Goal: Obtain resource: Obtain resource

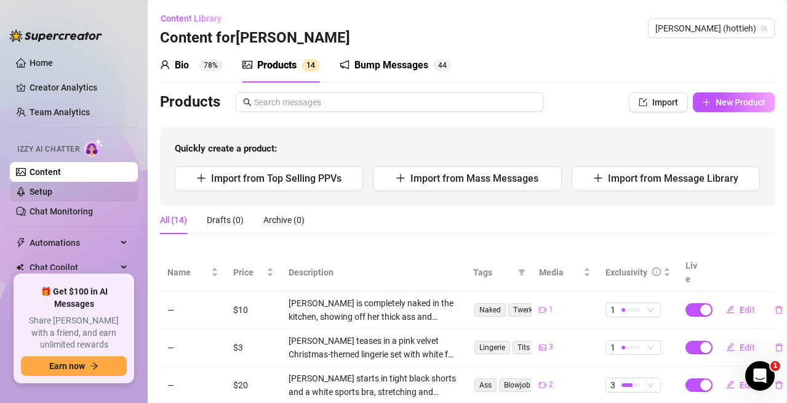
click at [52, 190] on link "Setup" at bounding box center [41, 192] width 23 height 10
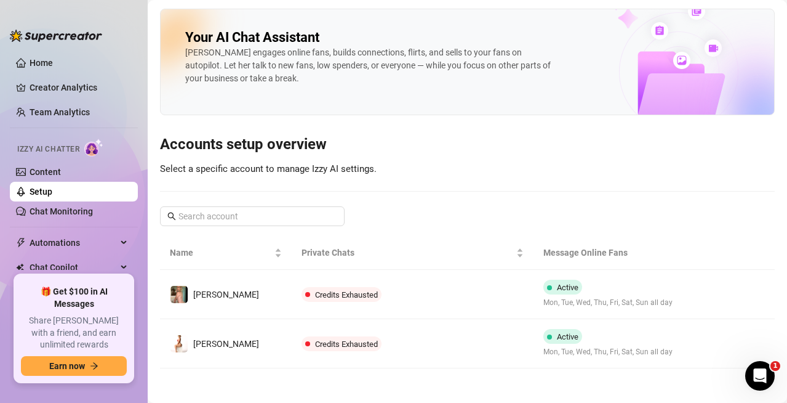
scroll to position [2, 0]
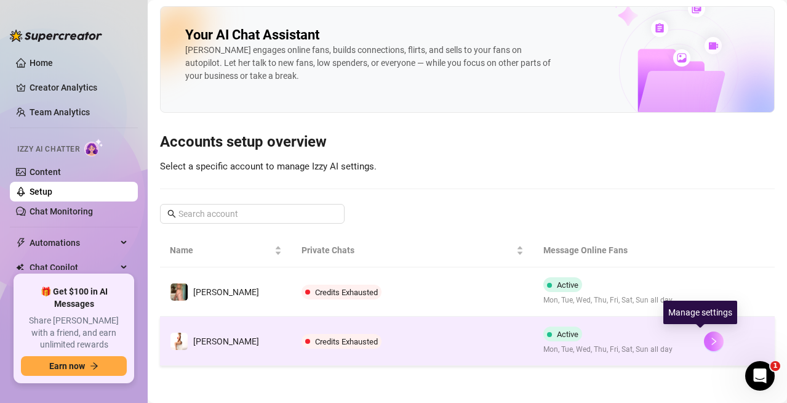
click at [710, 340] on icon "right" at bounding box center [714, 341] width 9 height 9
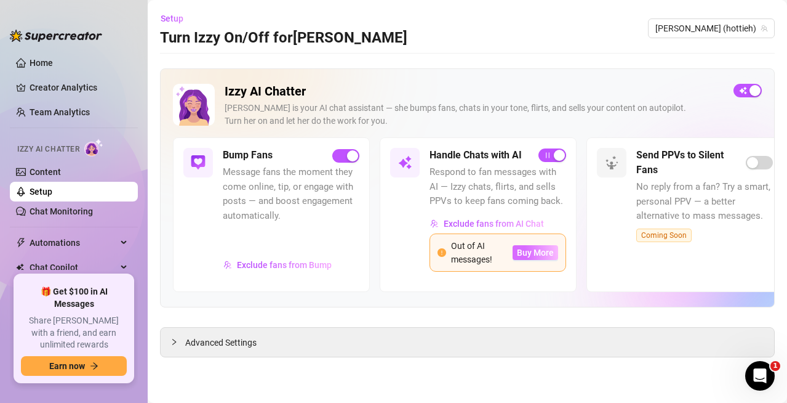
click at [544, 256] on span "Buy More" at bounding box center [535, 252] width 37 height 10
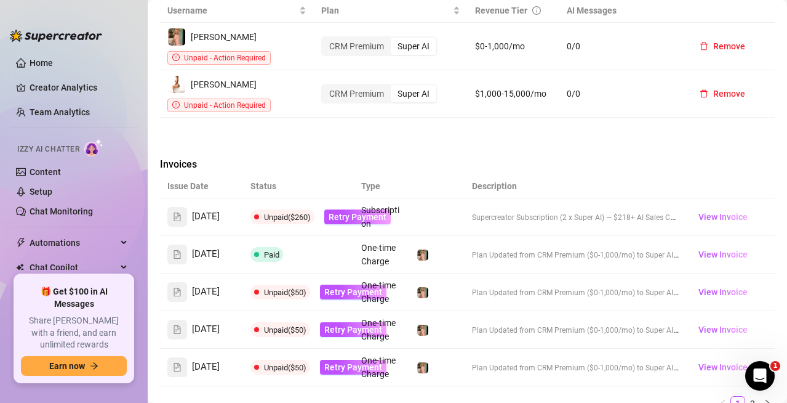
scroll to position [800, 0]
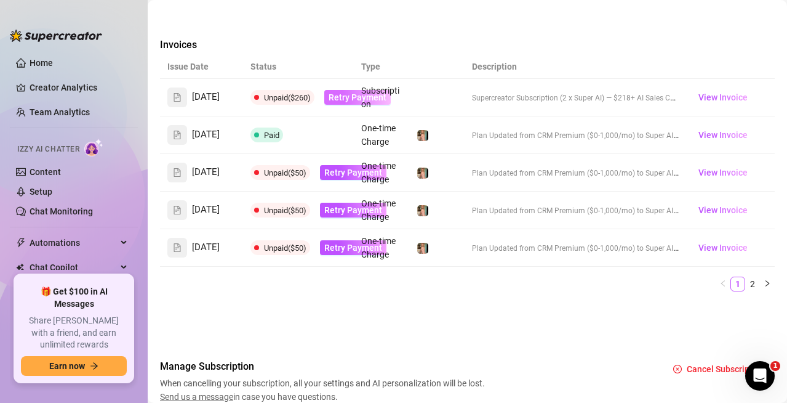
click at [345, 102] on span "Retry Payment" at bounding box center [358, 97] width 58 height 10
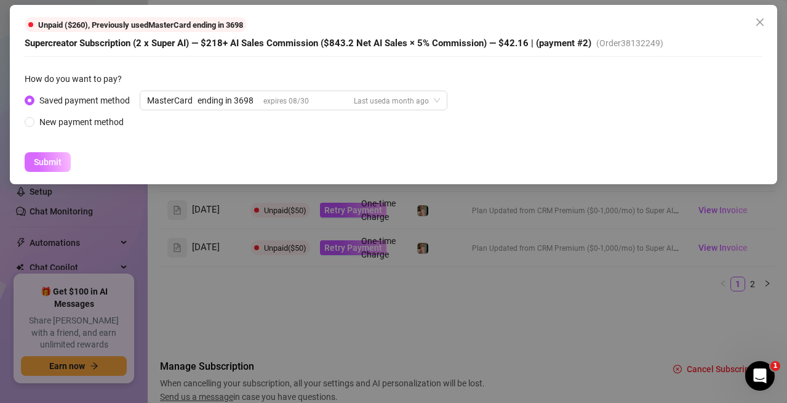
click at [55, 160] on span "Submit" at bounding box center [48, 162] width 28 height 10
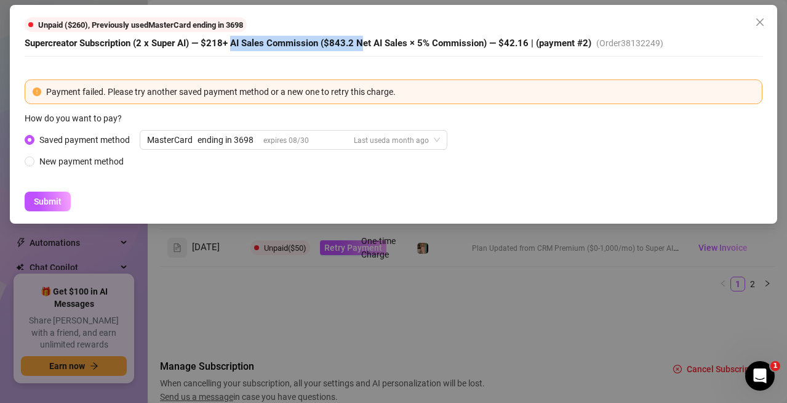
drag, startPoint x: 231, startPoint y: 45, endPoint x: 364, endPoint y: 44, distance: 133.0
click at [364, 44] on span "Supercreator Subscription (2 x Super AI) — $218+ AI Sales Commission ($843.2 Ne…" at bounding box center [308, 43] width 567 height 11
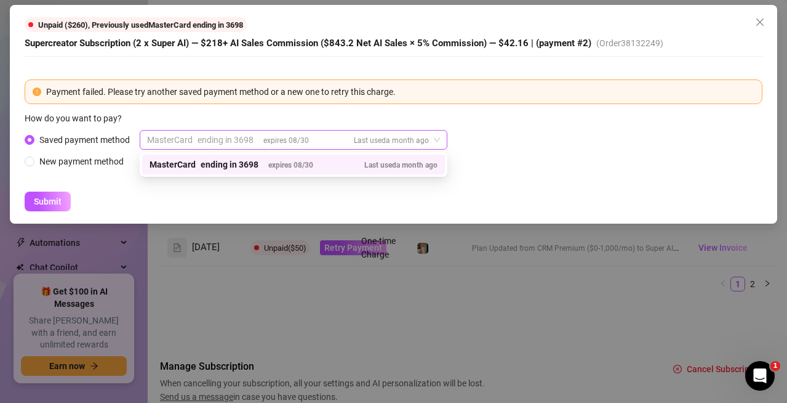
click at [340, 142] on div "MasterCard ending in 3698 expires [CREDIT_CARD_DATA] Last used a month ago" at bounding box center [288, 140] width 282 height 18
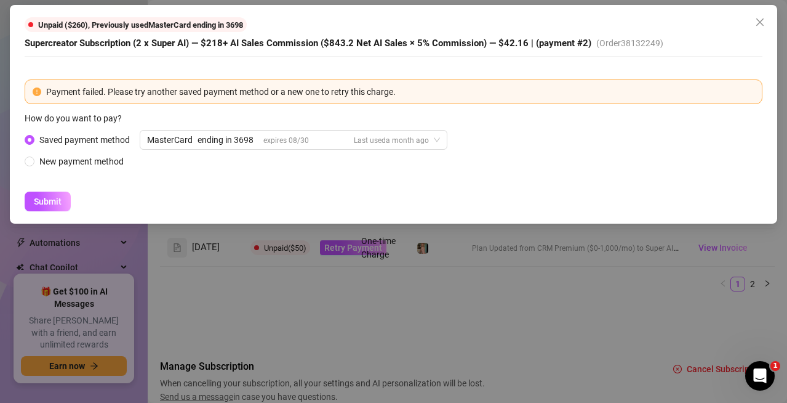
click at [509, 132] on div "Saved payment method MasterCard ending in 3698 expires [CREDIT_CARD_DATA] Last …" at bounding box center [394, 149] width 738 height 38
click at [104, 164] on div "New payment method" at bounding box center [81, 162] width 84 height 14
click at [33, 164] on input "New payment method" at bounding box center [30, 162] width 5 height 8
radio input "true"
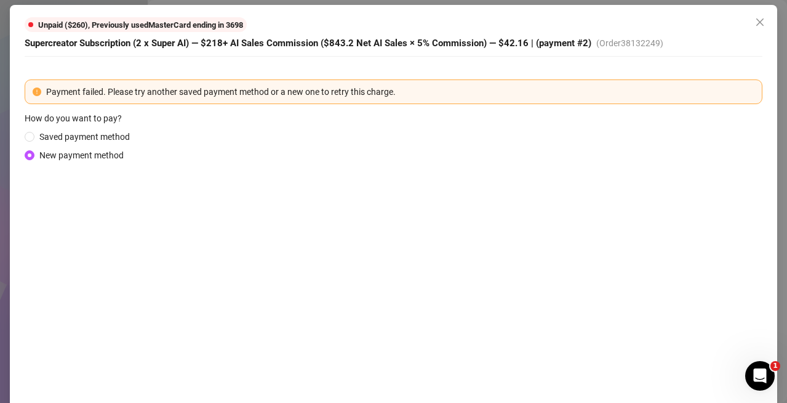
scroll to position [60, 0]
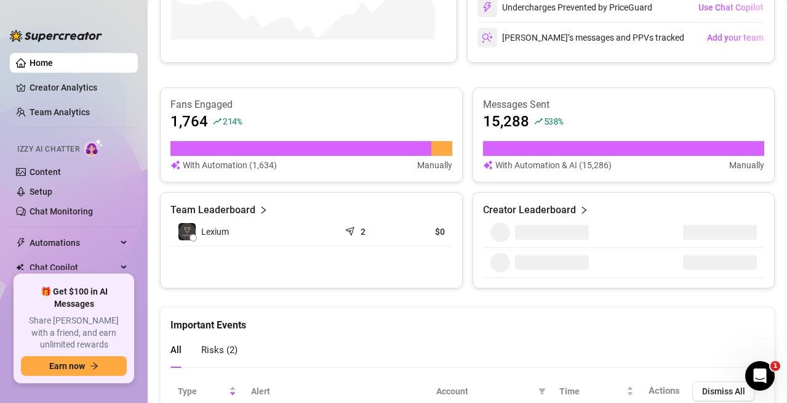
scroll to position [633, 0]
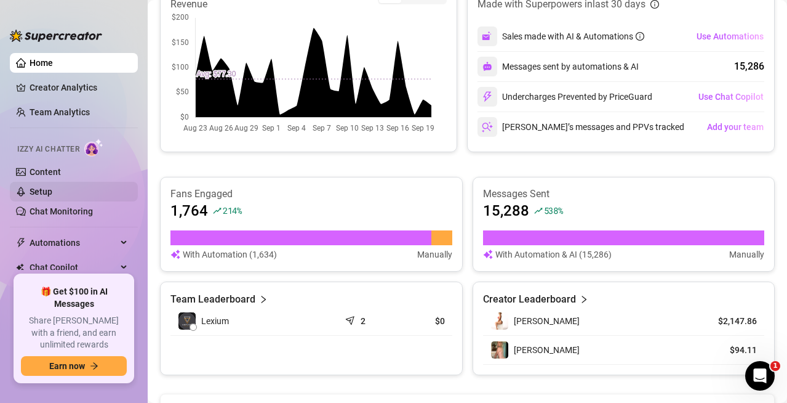
click at [52, 190] on link "Setup" at bounding box center [41, 192] width 23 height 10
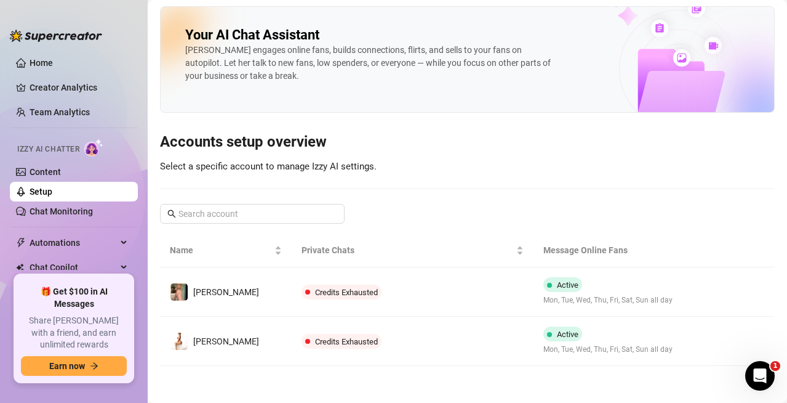
scroll to position [2, 0]
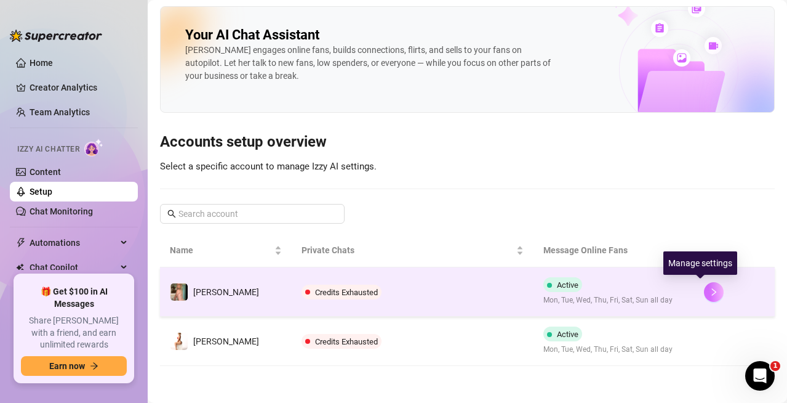
click at [710, 292] on icon "right" at bounding box center [714, 291] width 9 height 9
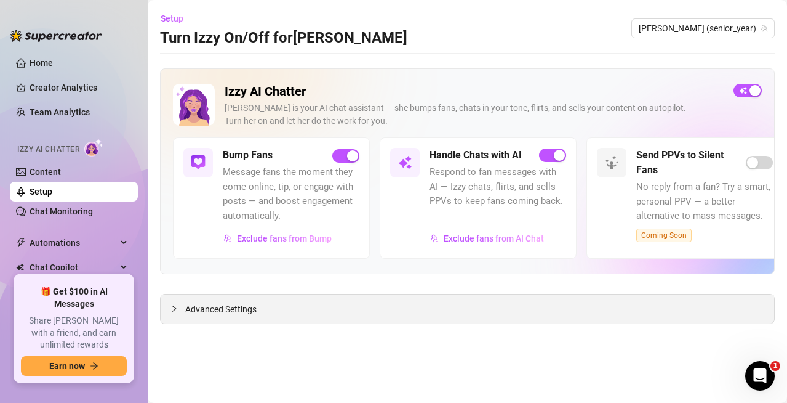
click at [314, 305] on div "Advanced Settings" at bounding box center [468, 308] width 614 height 29
click at [213, 310] on span "Advanced Settings" at bounding box center [220, 309] width 71 height 14
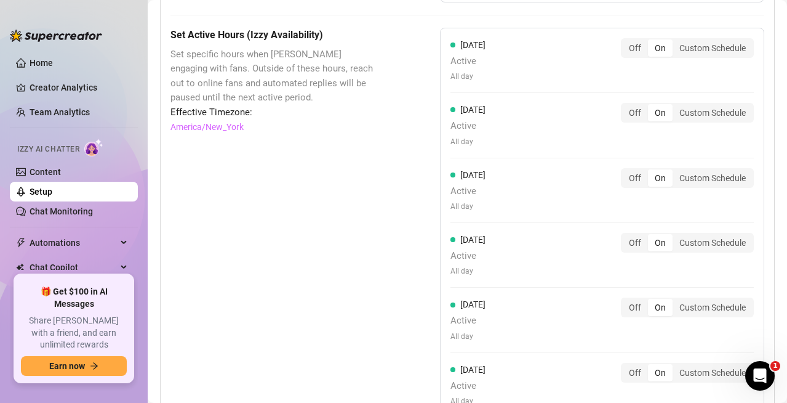
scroll to position [1144, 0]
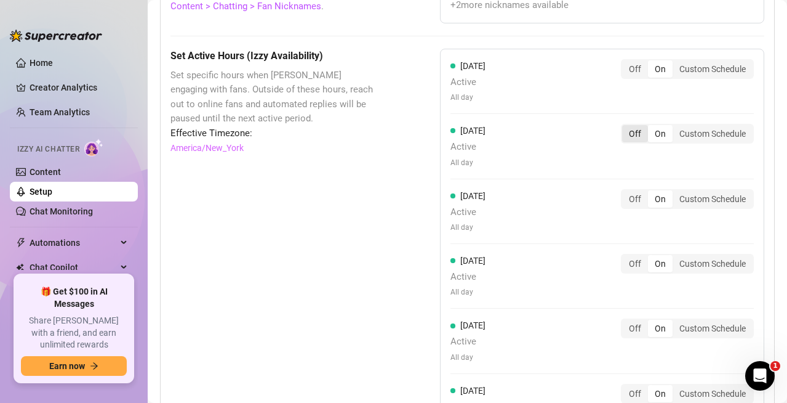
click at [622, 136] on div "Off" at bounding box center [635, 133] width 26 height 17
click at [625, 127] on input "Off" at bounding box center [625, 127] width 0 height 0
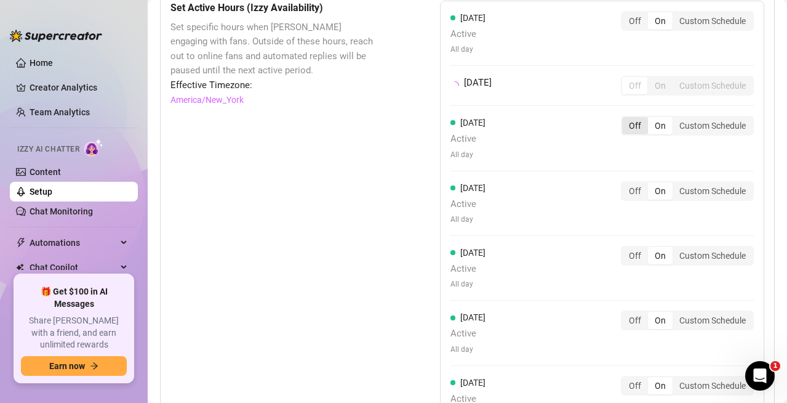
scroll to position [1205, 0]
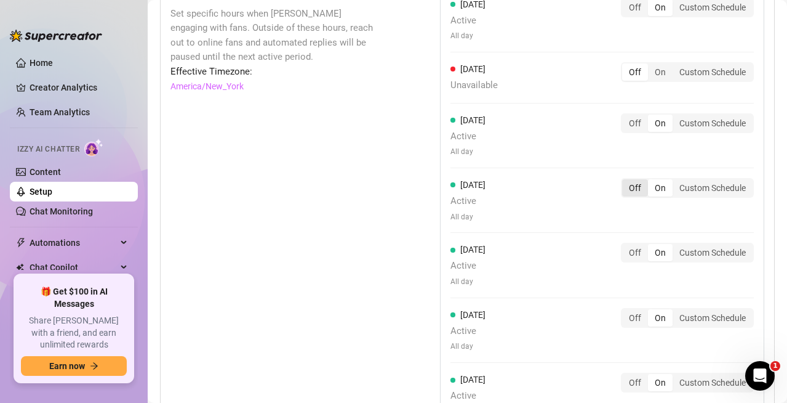
click at [622, 188] on div "Off" at bounding box center [635, 187] width 26 height 17
click at [625, 181] on input "Off" at bounding box center [625, 181] width 0 height 0
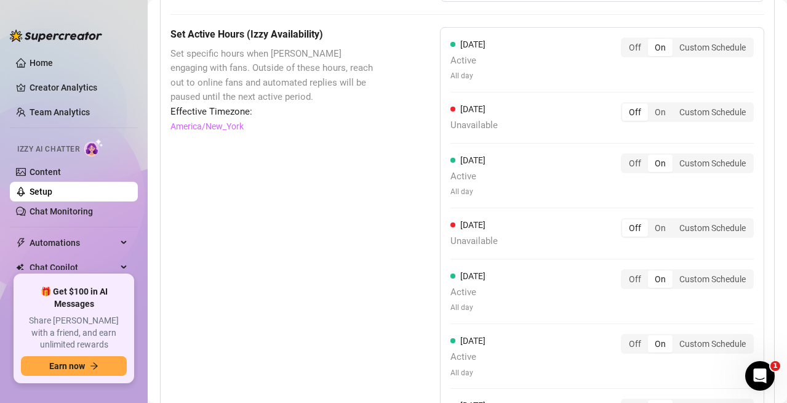
scroll to position [1144, 0]
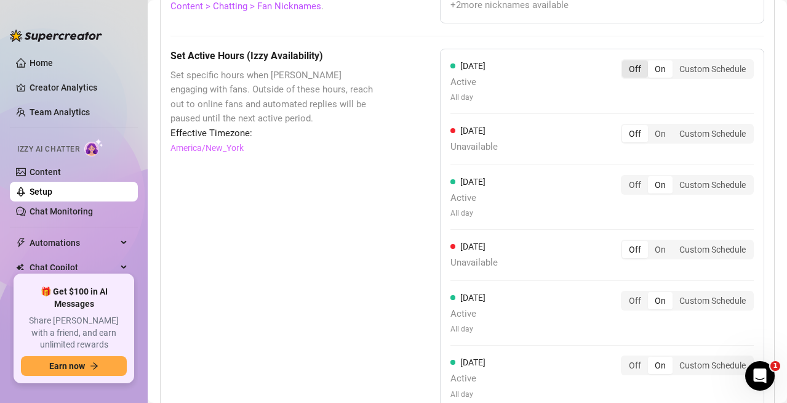
click at [624, 72] on div "Off" at bounding box center [635, 68] width 26 height 17
click at [625, 62] on input "Off" at bounding box center [625, 62] width 0 height 0
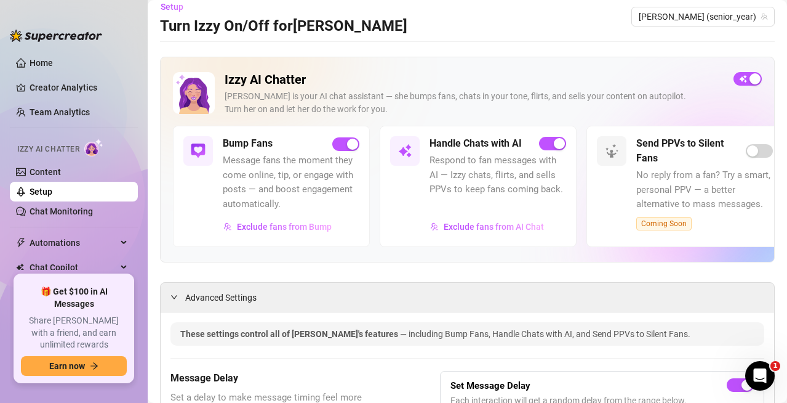
scroll to position [0, 0]
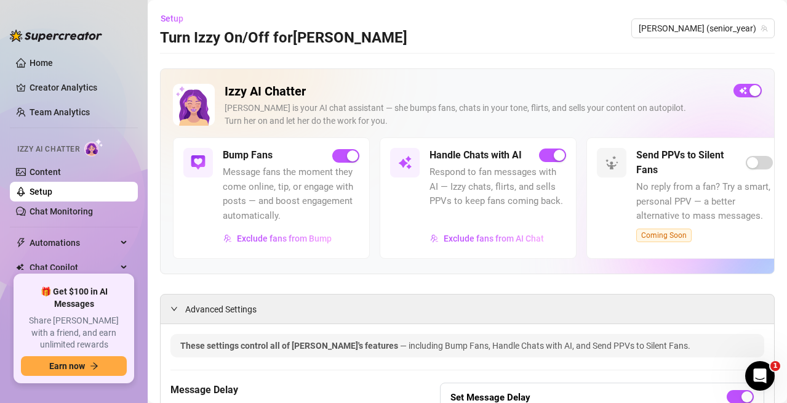
click at [52, 193] on link "Setup" at bounding box center [41, 192] width 23 height 10
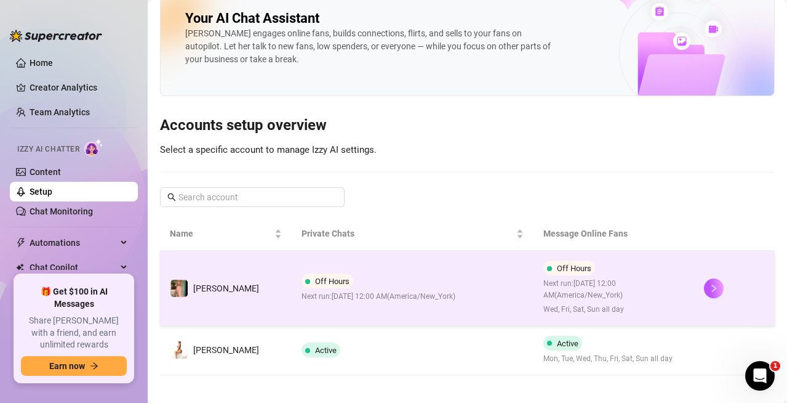
scroll to position [28, 0]
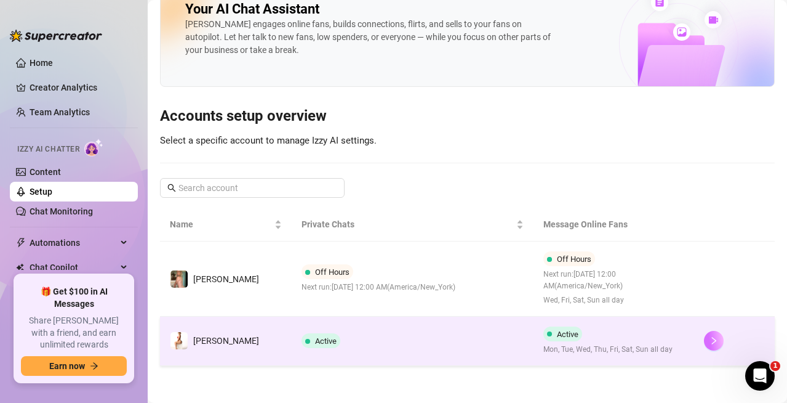
click at [704, 345] on button "button" at bounding box center [714, 341] width 20 height 20
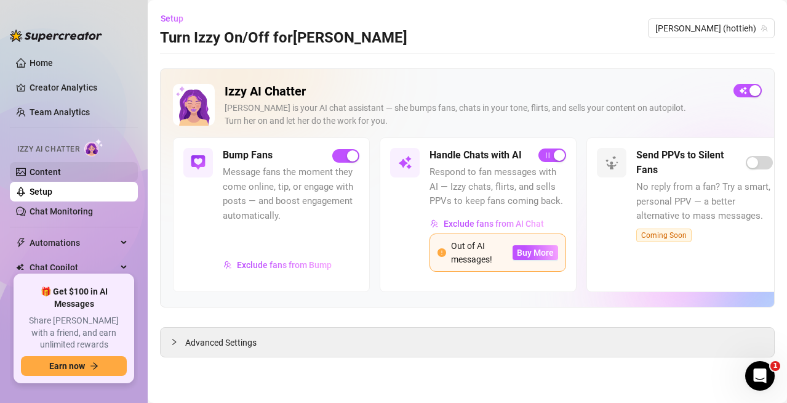
click at [60, 167] on link "Content" at bounding box center [45, 172] width 31 height 10
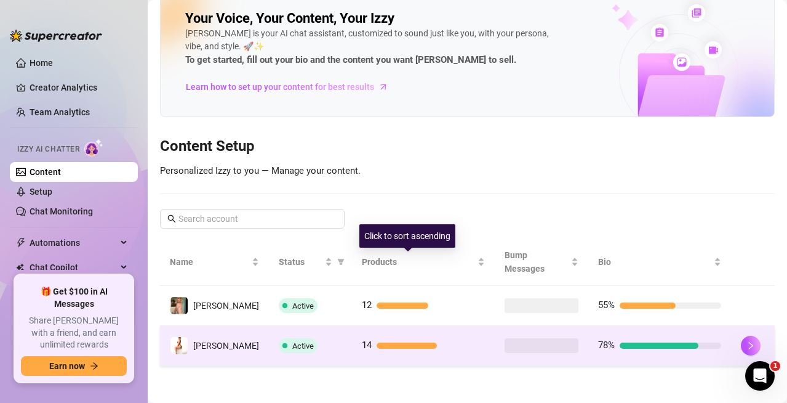
scroll to position [6, 0]
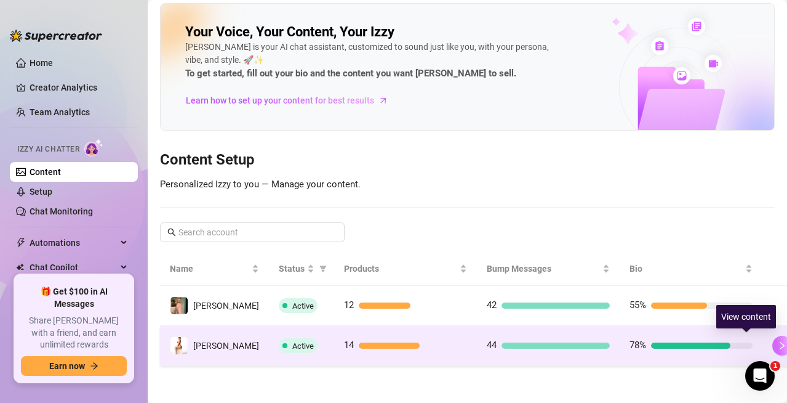
click at [773, 346] on button "button" at bounding box center [783, 345] width 20 height 20
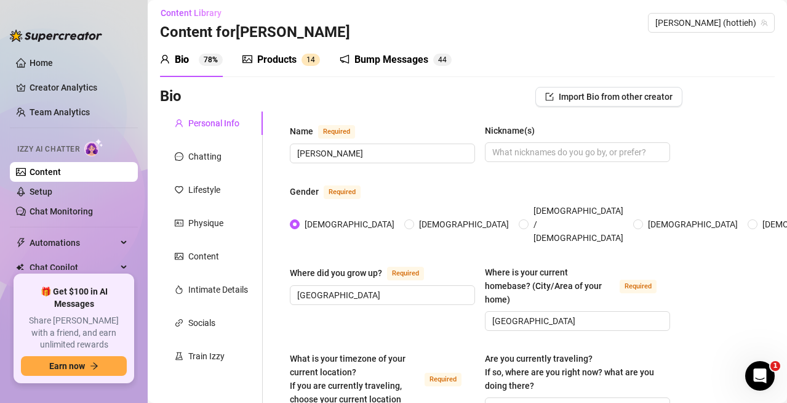
click at [275, 62] on div "Products" at bounding box center [276, 59] width 39 height 15
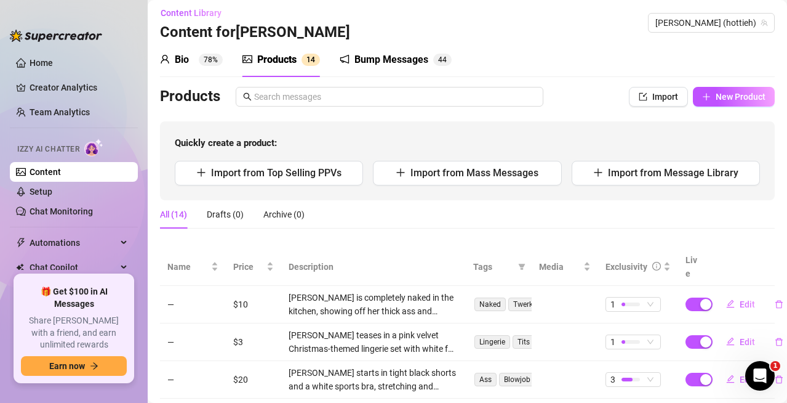
click at [380, 65] on div "Bump Messages" at bounding box center [392, 59] width 74 height 15
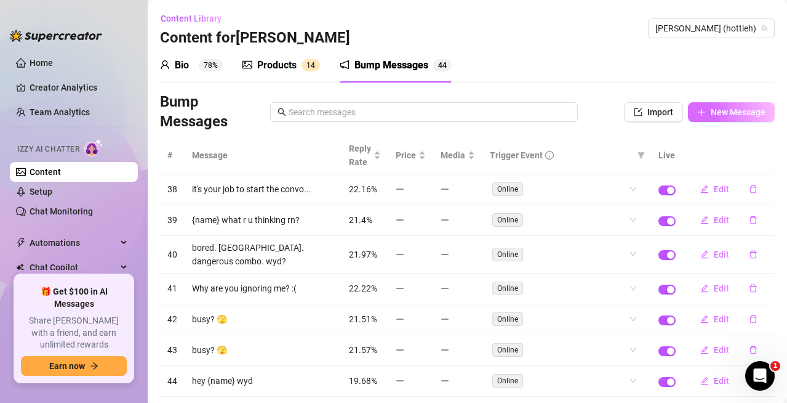
click at [697, 112] on icon "plus" at bounding box center [701, 112] width 9 height 9
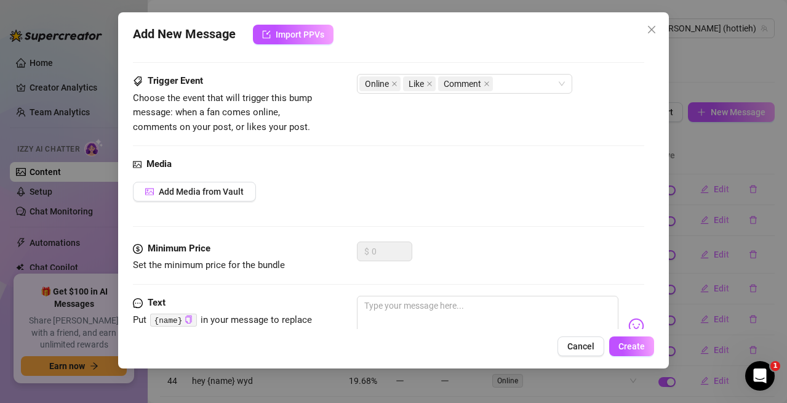
scroll to position [109, 0]
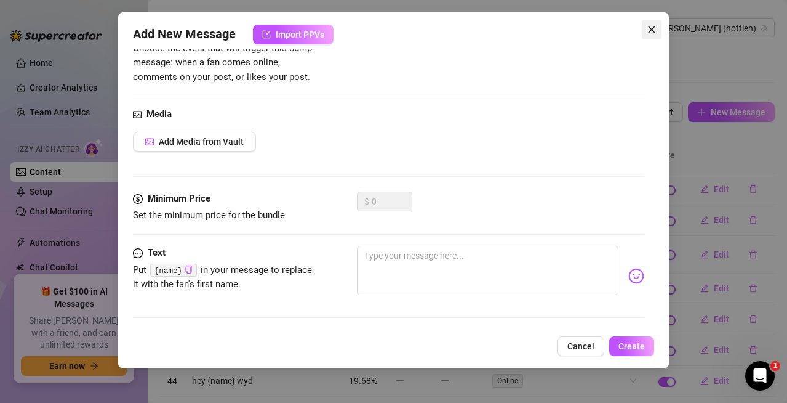
click at [646, 34] on span "Close" at bounding box center [652, 30] width 20 height 10
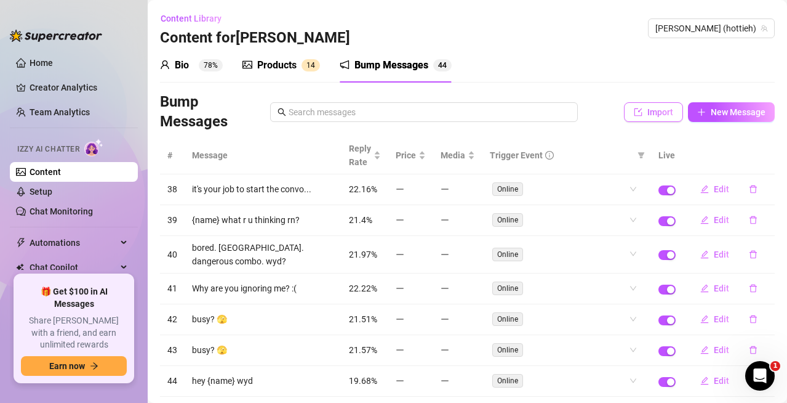
click at [648, 111] on span "Import" at bounding box center [661, 112] width 26 height 10
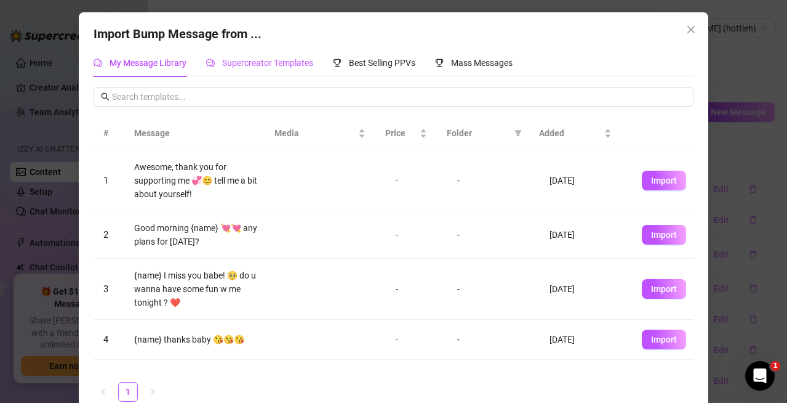
click at [227, 65] on span "Supercreator Templates" at bounding box center [267, 63] width 91 height 10
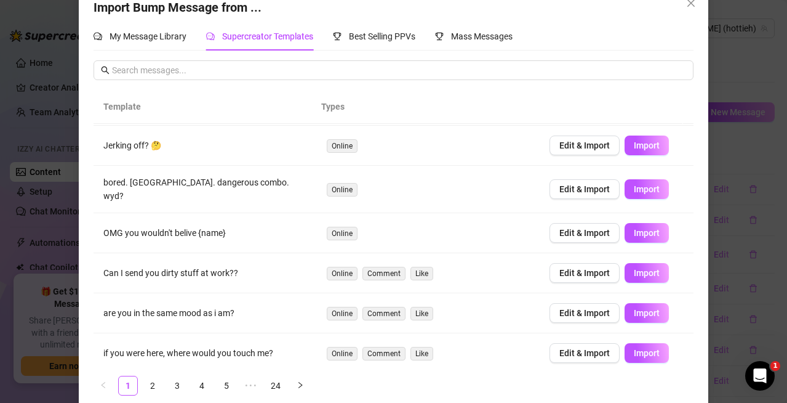
scroll to position [41, 0]
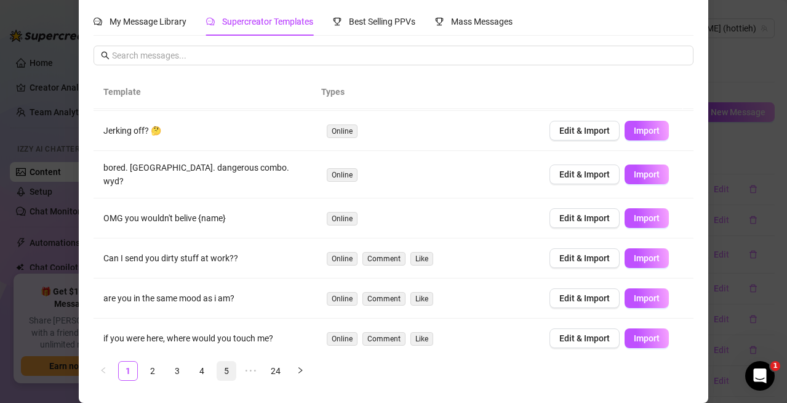
click at [219, 370] on link "5" at bounding box center [226, 370] width 18 height 18
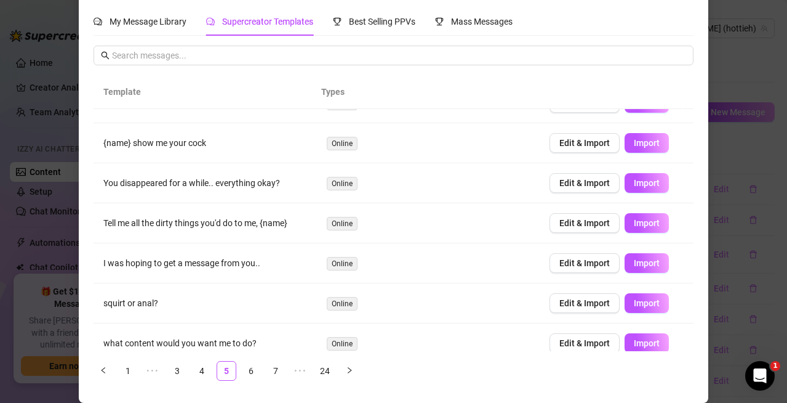
scroll to position [0, 0]
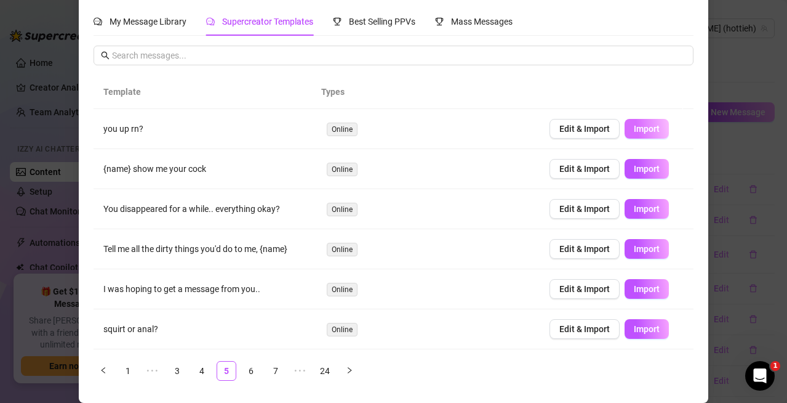
click at [637, 131] on span "Import" at bounding box center [647, 129] width 26 height 10
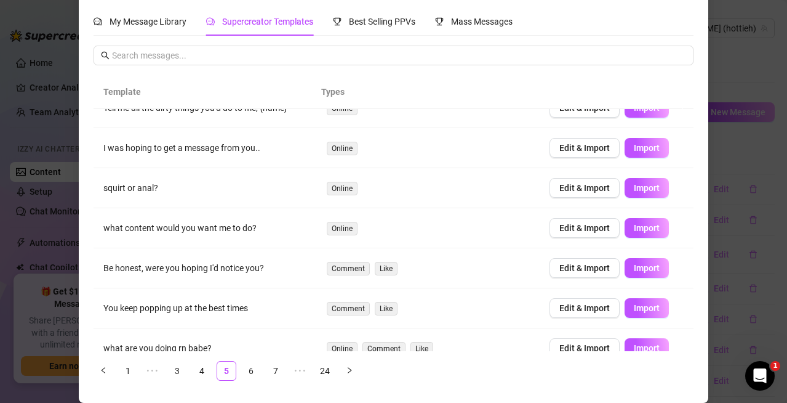
scroll to position [158, 0]
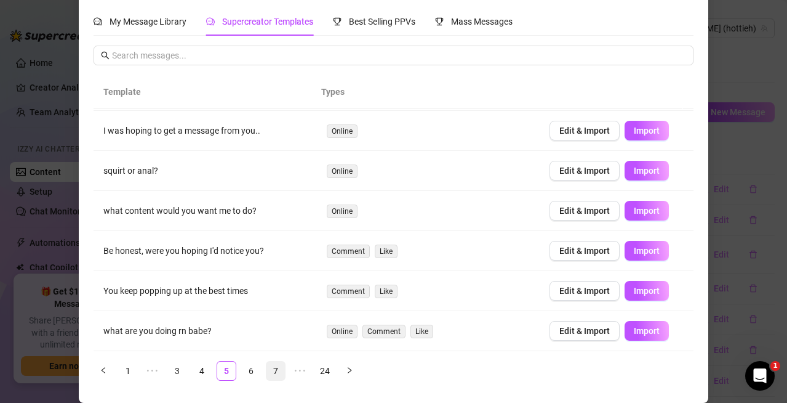
click at [271, 368] on link "7" at bounding box center [276, 370] width 18 height 18
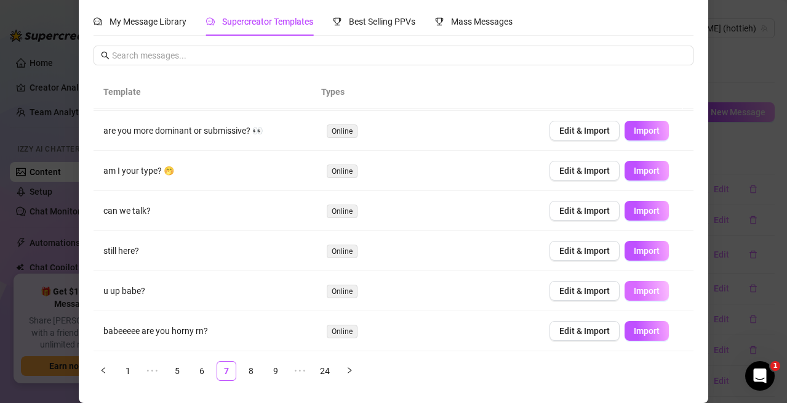
click at [635, 294] on span "Import" at bounding box center [647, 291] width 26 height 10
click at [272, 365] on link "9" at bounding box center [276, 370] width 18 height 18
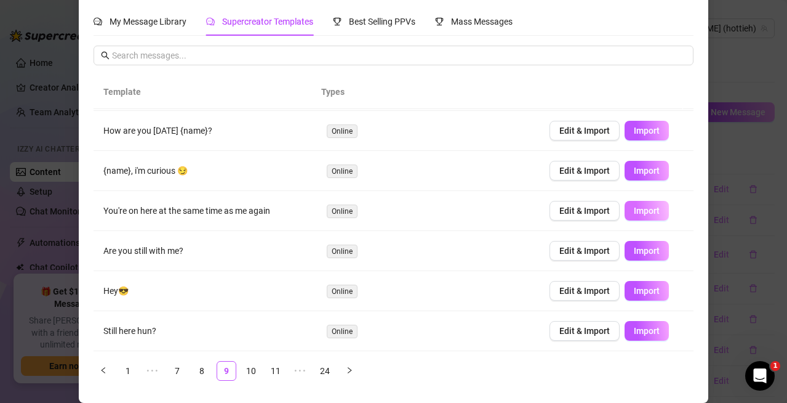
click at [634, 209] on span "Import" at bounding box center [647, 211] width 26 height 10
click at [273, 365] on link "11" at bounding box center [276, 370] width 18 height 18
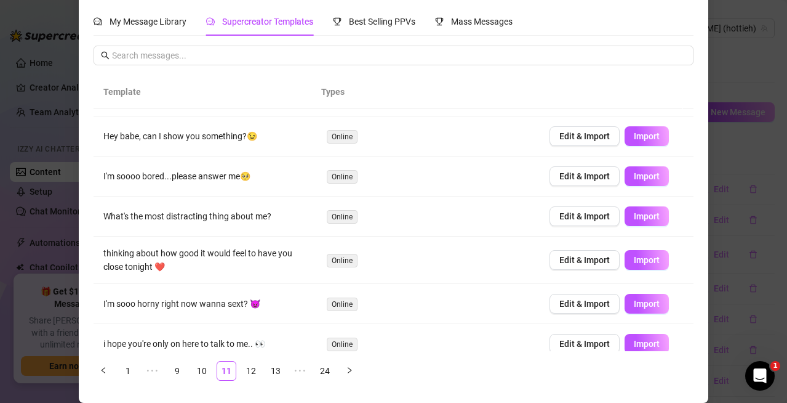
scroll to position [180, 0]
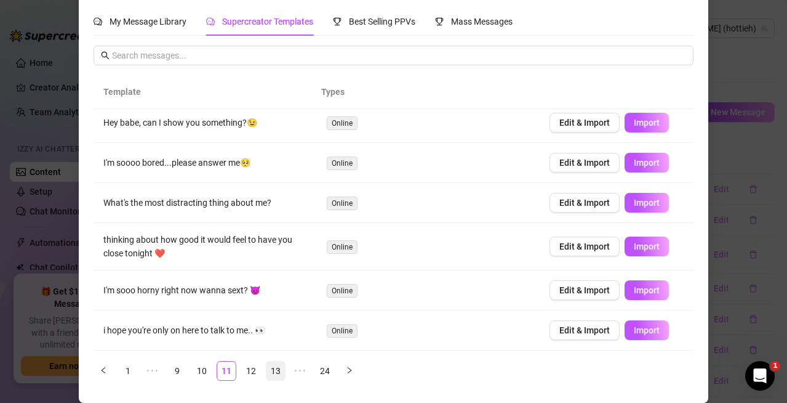
click at [269, 367] on link "13" at bounding box center [276, 370] width 18 height 18
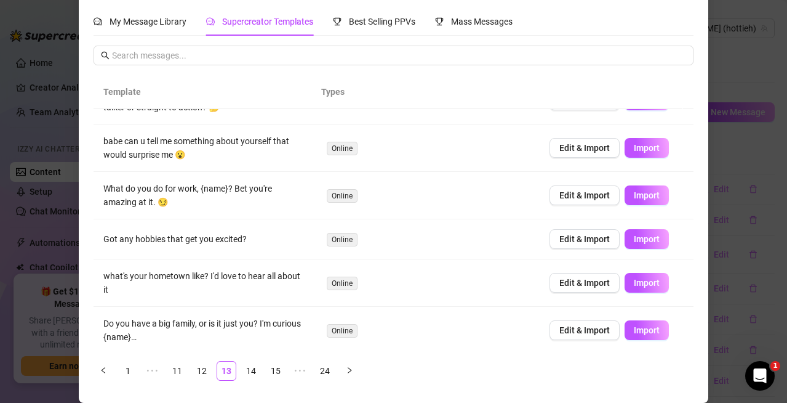
scroll to position [217, 0]
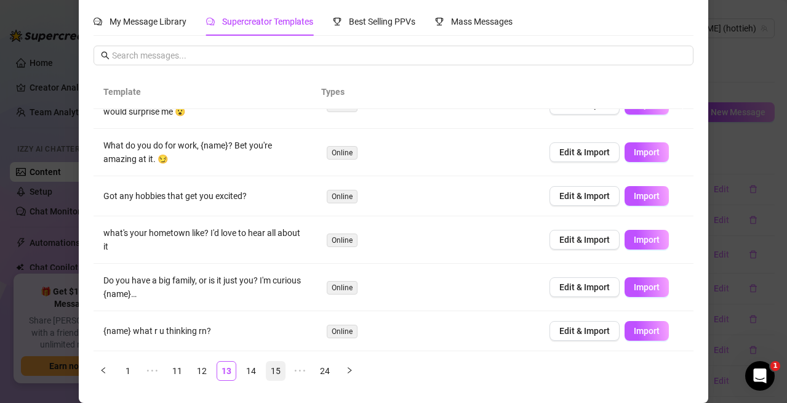
click at [273, 367] on link "15" at bounding box center [276, 370] width 18 height 18
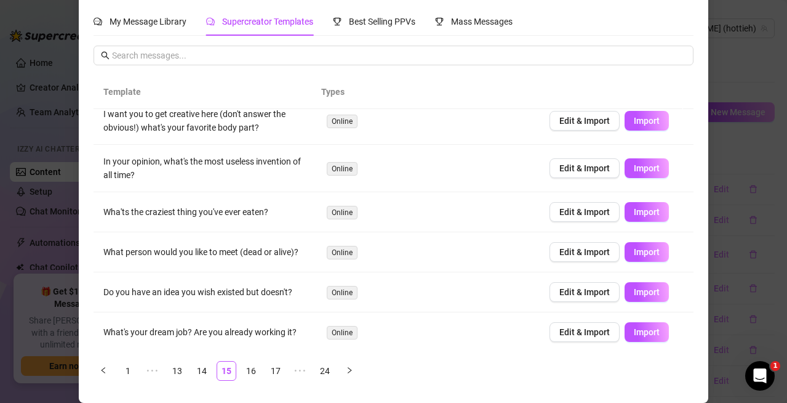
scroll to position [173, 0]
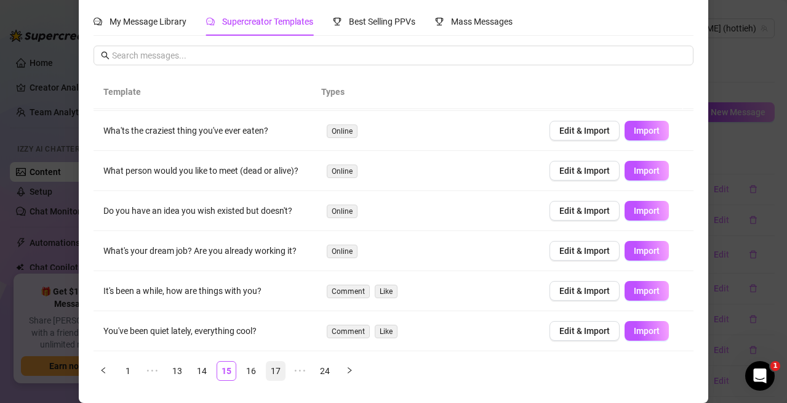
click at [271, 370] on link "17" at bounding box center [276, 370] width 18 height 18
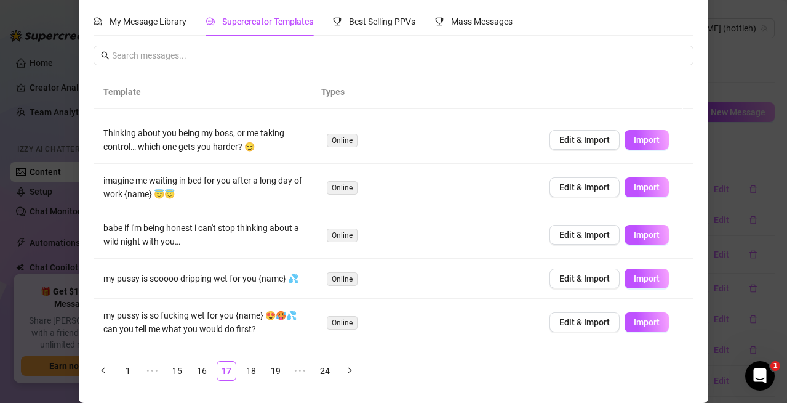
scroll to position [252, 0]
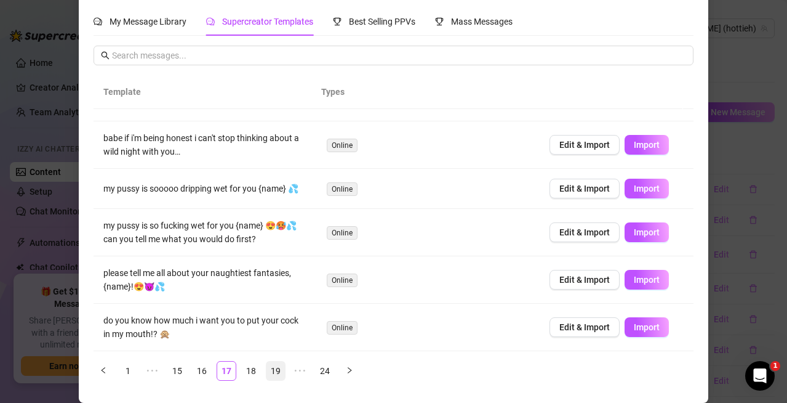
click at [275, 367] on link "19" at bounding box center [276, 370] width 18 height 18
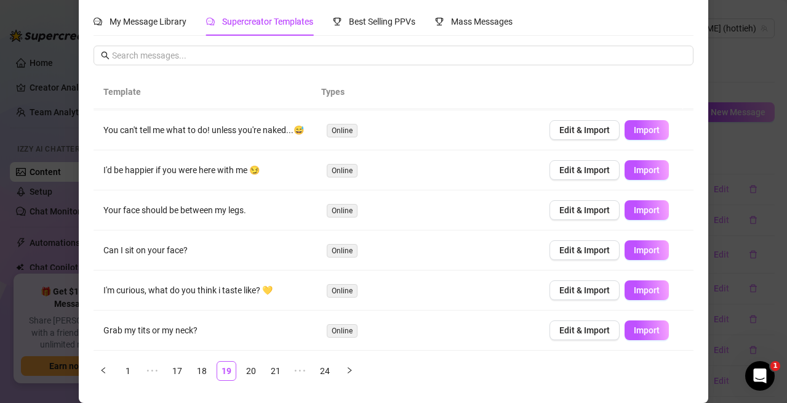
scroll to position [188, 0]
click at [267, 368] on link "21" at bounding box center [276, 370] width 18 height 18
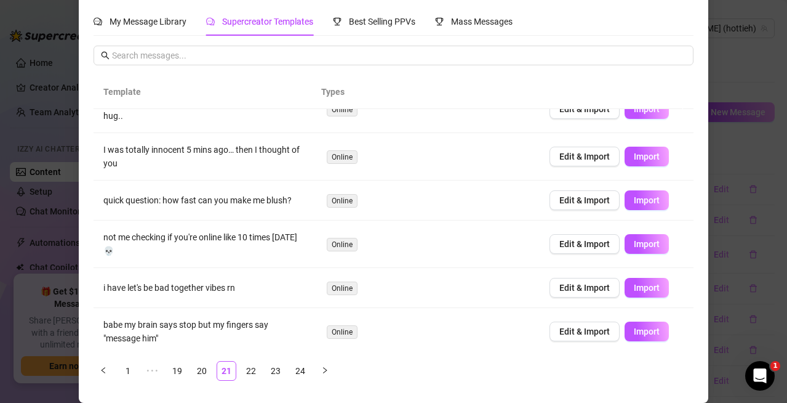
scroll to position [203, 0]
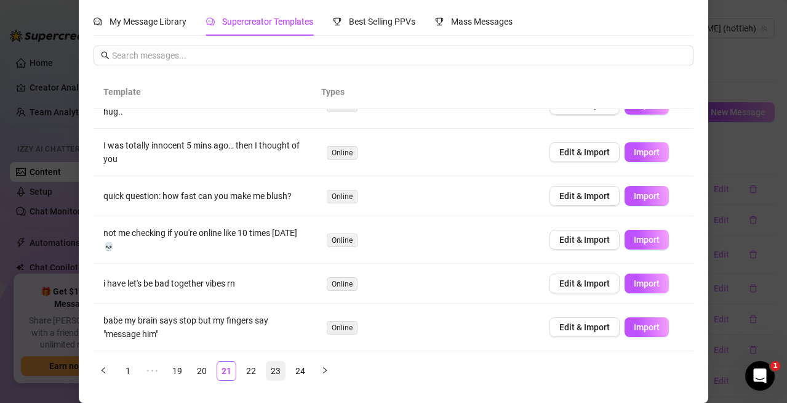
click at [271, 368] on link "23" at bounding box center [276, 370] width 18 height 18
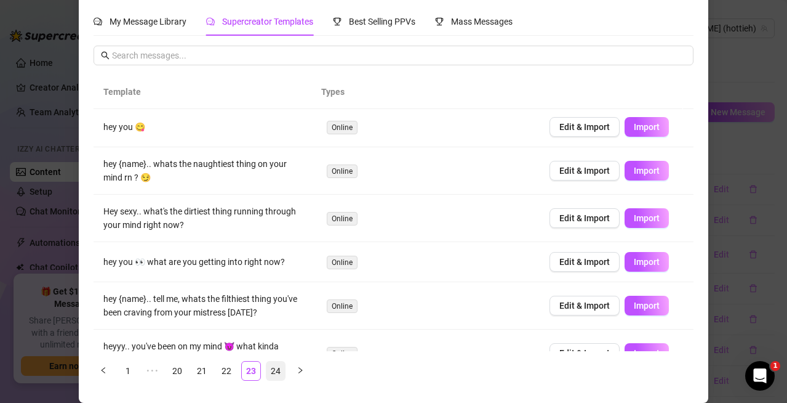
scroll to position [0, 0]
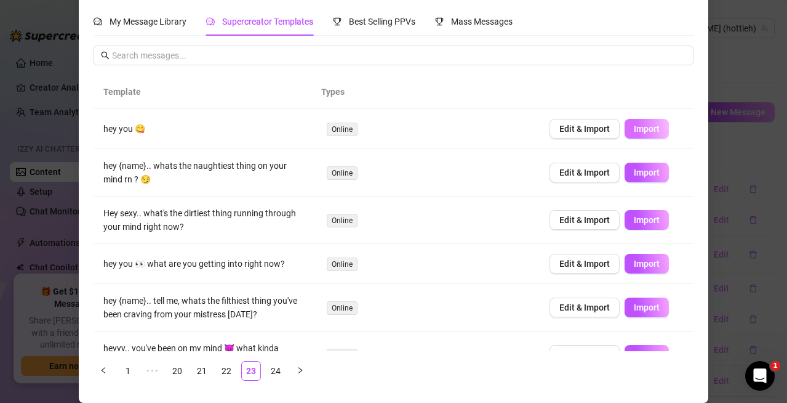
click at [634, 127] on span "Import" at bounding box center [647, 129] width 26 height 10
type textarea "hey you 😋"
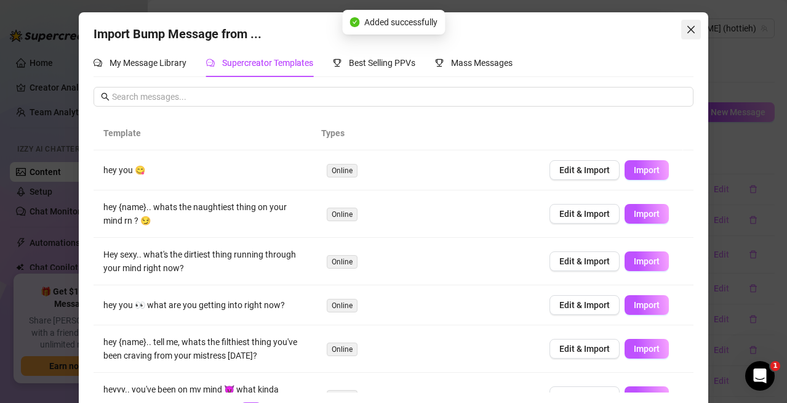
click at [690, 26] on icon "close" at bounding box center [691, 30] width 10 height 10
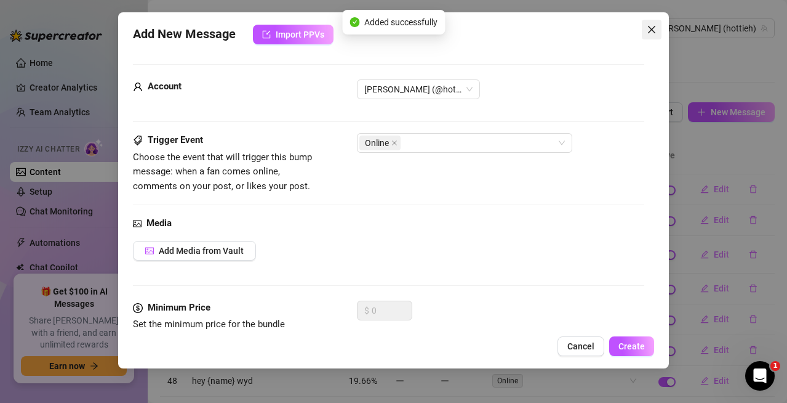
click at [657, 32] on span "Close" at bounding box center [652, 30] width 20 height 10
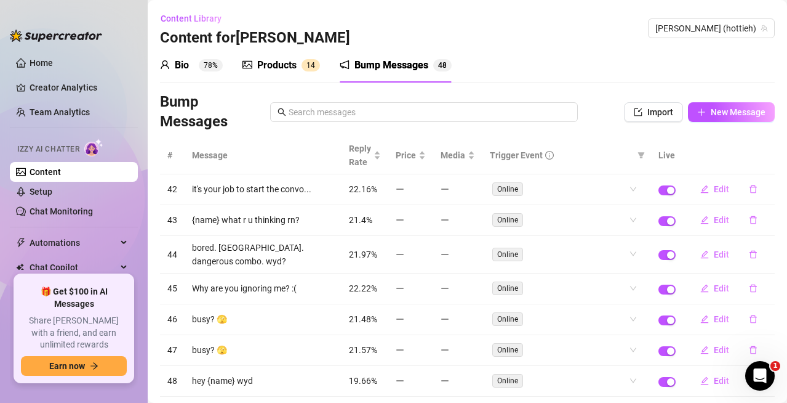
scroll to position [171, 0]
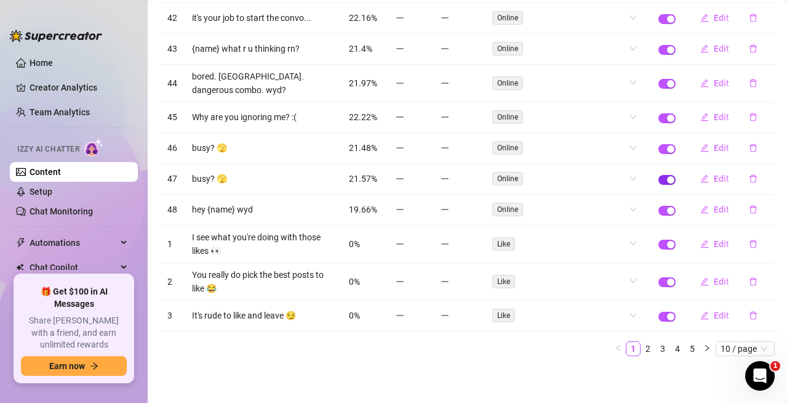
click at [667, 179] on div "button" at bounding box center [670, 179] width 7 height 7
click at [641, 349] on link "2" at bounding box center [648, 349] width 14 height 14
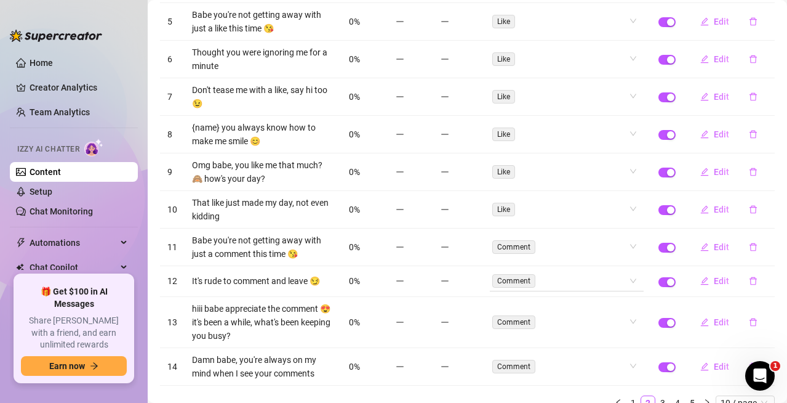
scroll to position [225, 0]
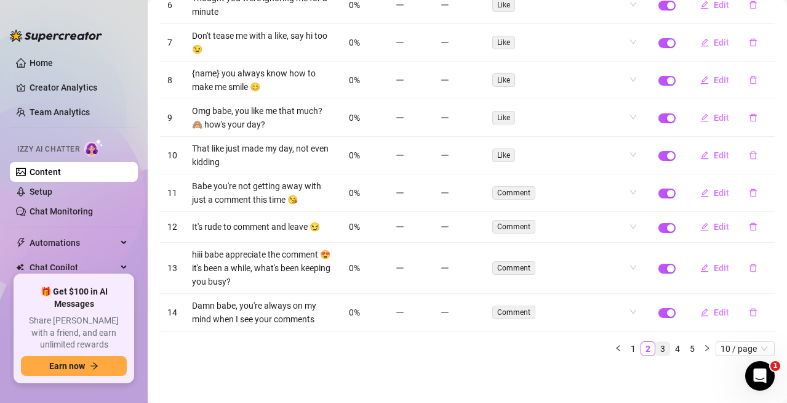
click at [656, 348] on link "3" at bounding box center [663, 349] width 14 height 14
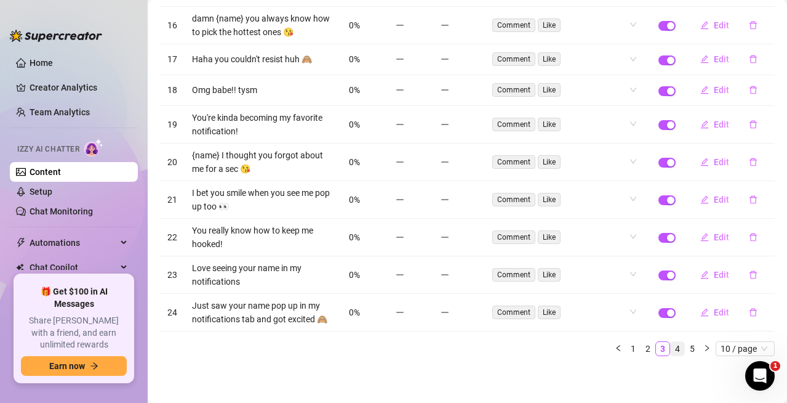
click at [671, 351] on link "4" at bounding box center [678, 349] width 14 height 14
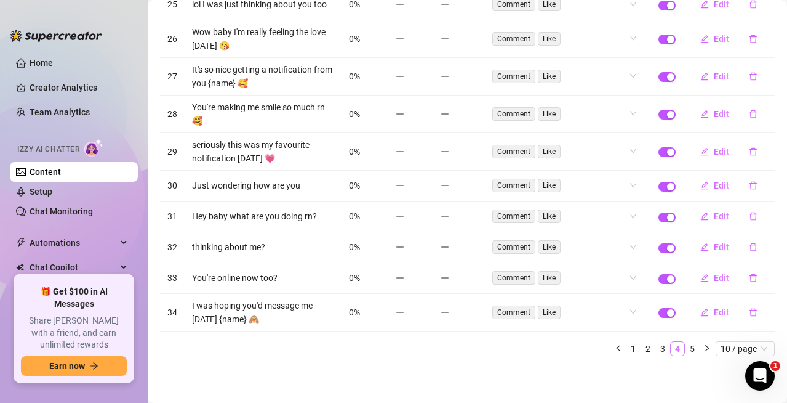
scroll to position [191, 0]
click at [686, 348] on link "5" at bounding box center [693, 349] width 14 height 14
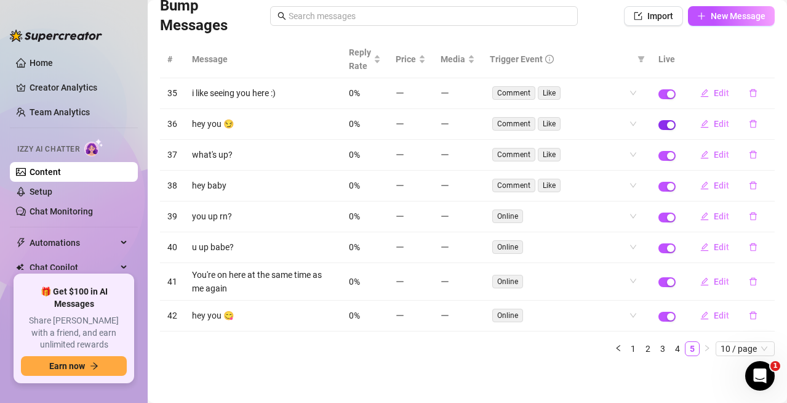
click at [667, 122] on div "button" at bounding box center [670, 124] width 7 height 7
click at [627, 347] on link "1" at bounding box center [634, 349] width 14 height 14
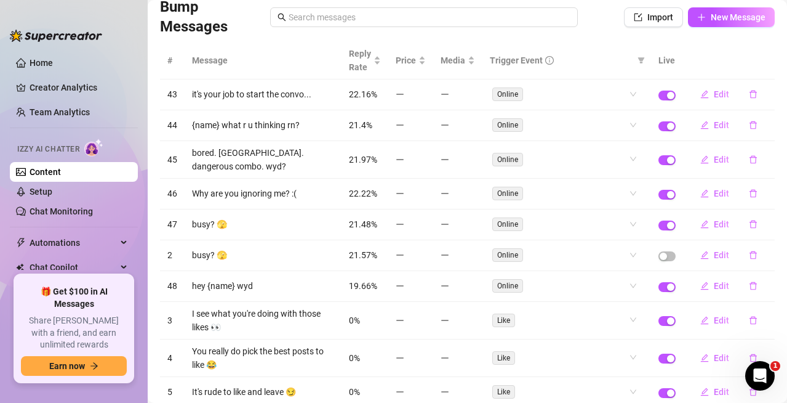
scroll to position [0, 0]
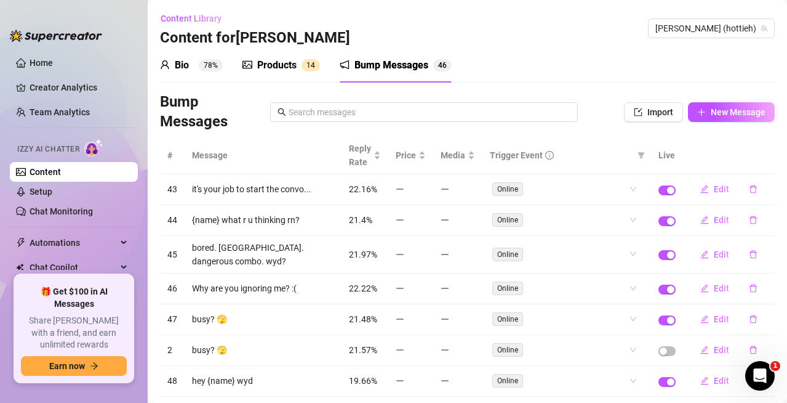
click at [284, 70] on div "Products" at bounding box center [276, 65] width 39 height 15
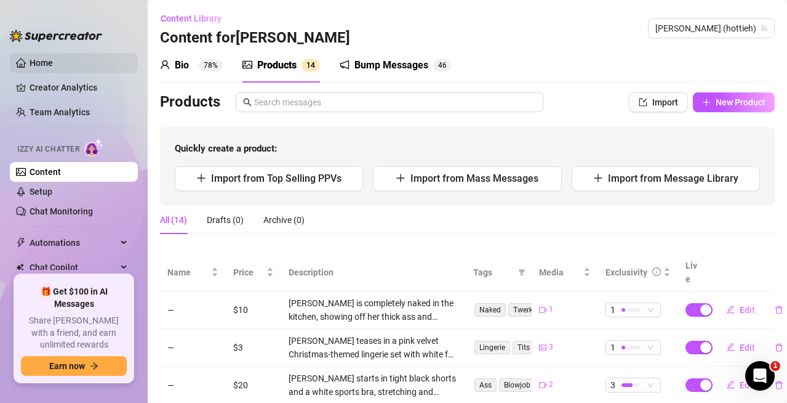
click at [53, 64] on link "Home" at bounding box center [41, 63] width 23 height 10
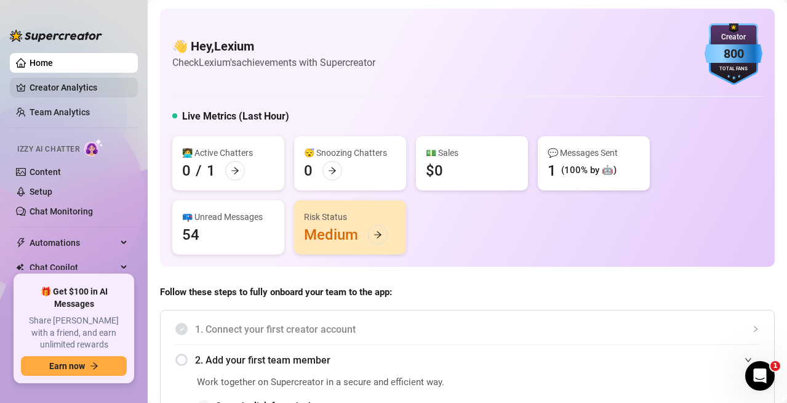
click at [69, 83] on link "Creator Analytics" at bounding box center [79, 88] width 98 height 20
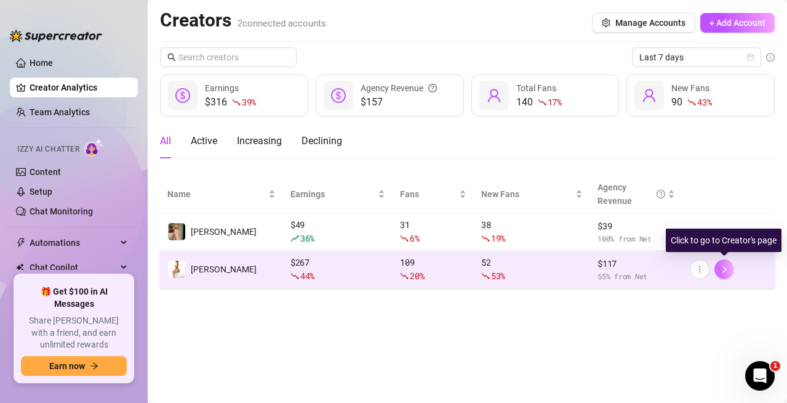
click at [722, 273] on icon "right" at bounding box center [724, 269] width 9 height 9
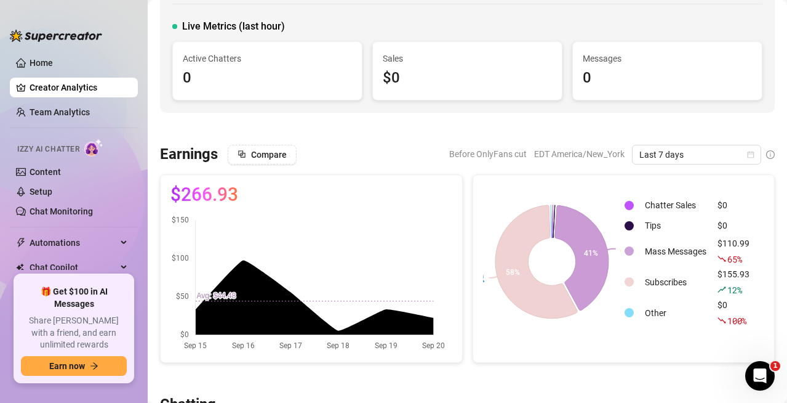
scroll to position [185, 0]
